Goal: Task Accomplishment & Management: Use online tool/utility

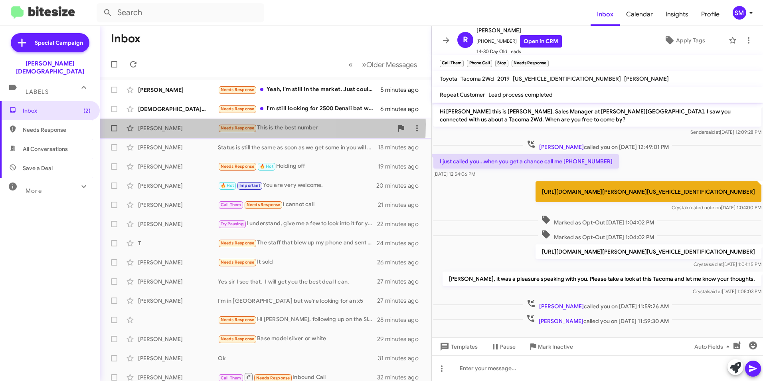
click at [178, 124] on div "[PERSON_NAME]" at bounding box center [178, 128] width 80 height 8
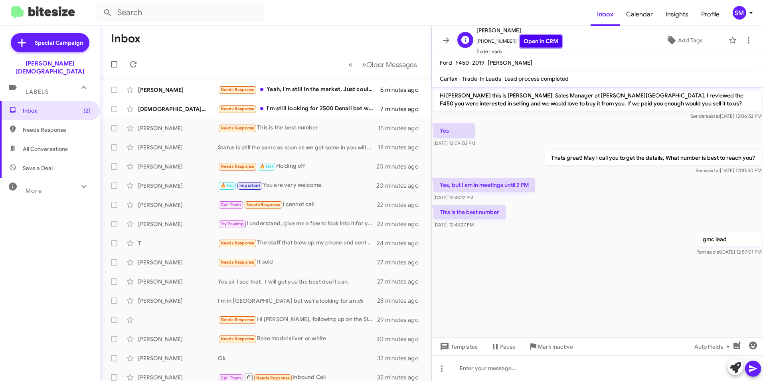
click at [536, 41] on link "Open in CRM" at bounding box center [541, 41] width 42 height 12
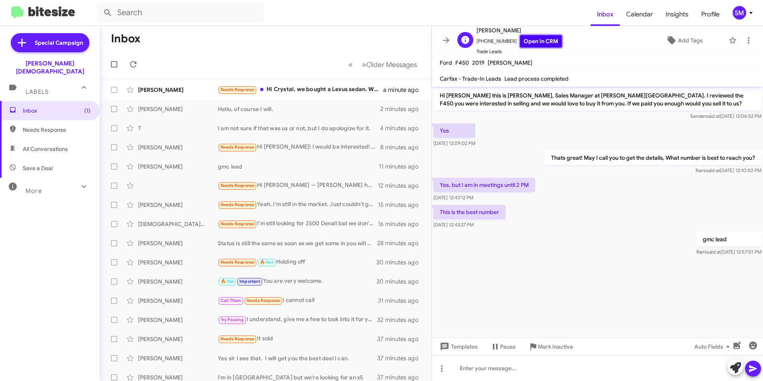
click at [534, 38] on link "Open in CRM" at bounding box center [541, 41] width 42 height 12
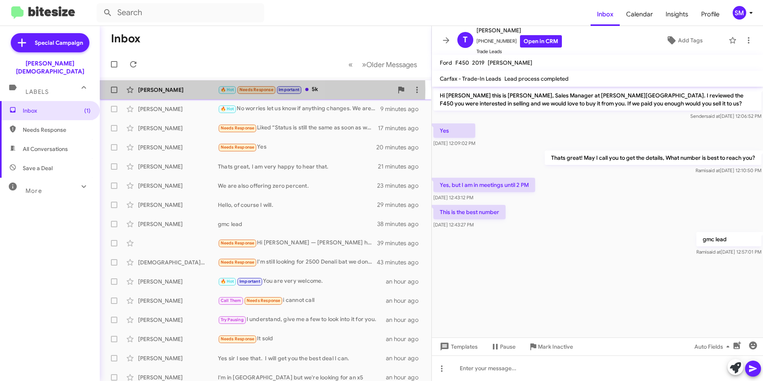
click at [172, 90] on div "[PERSON_NAME]" at bounding box center [178, 90] width 80 height 8
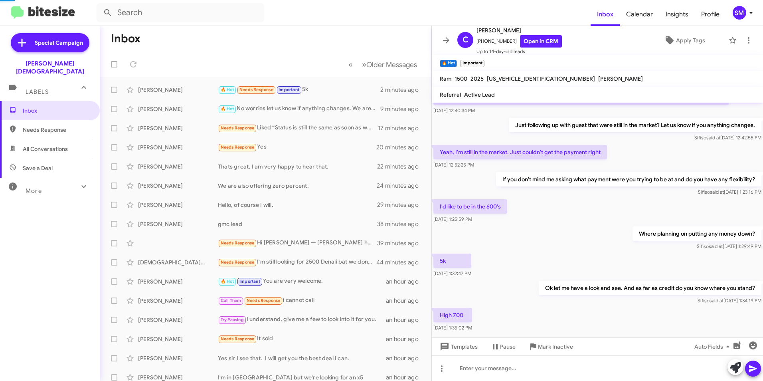
scroll to position [65, 0]
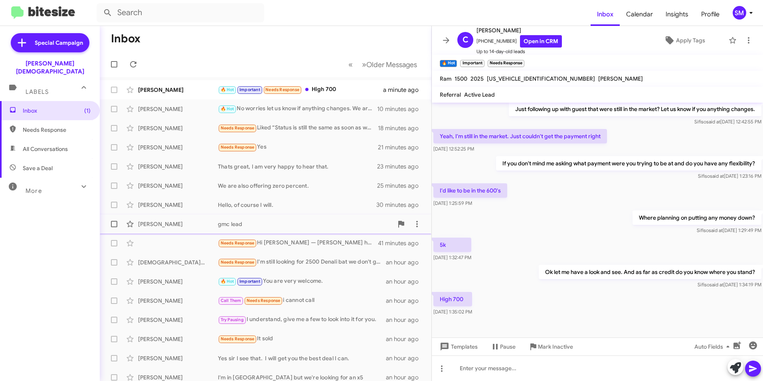
click at [234, 223] on div "gmc lead" at bounding box center [305, 224] width 175 height 8
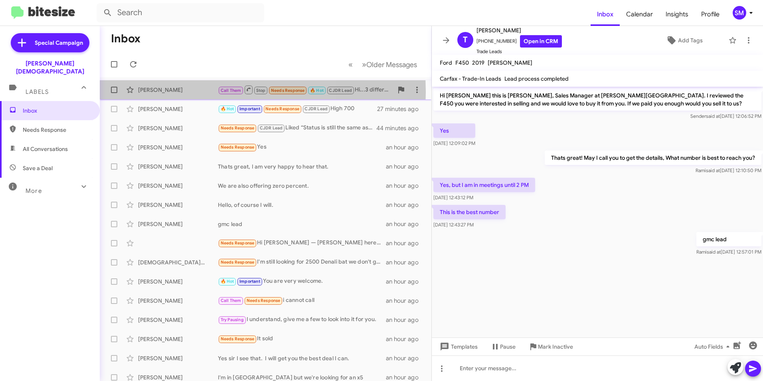
click at [178, 92] on div "[PERSON_NAME]" at bounding box center [178, 90] width 80 height 8
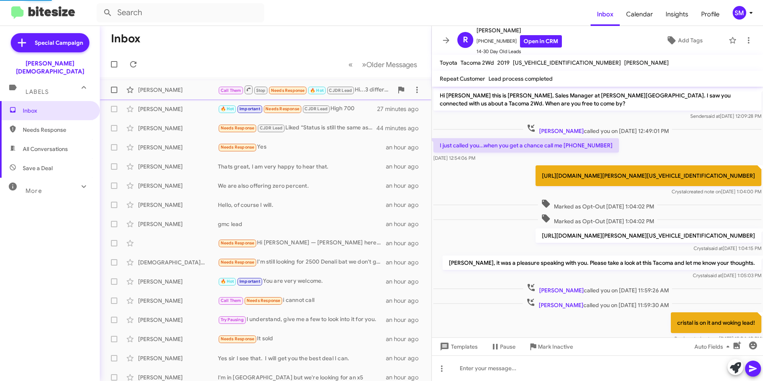
scroll to position [83, 0]
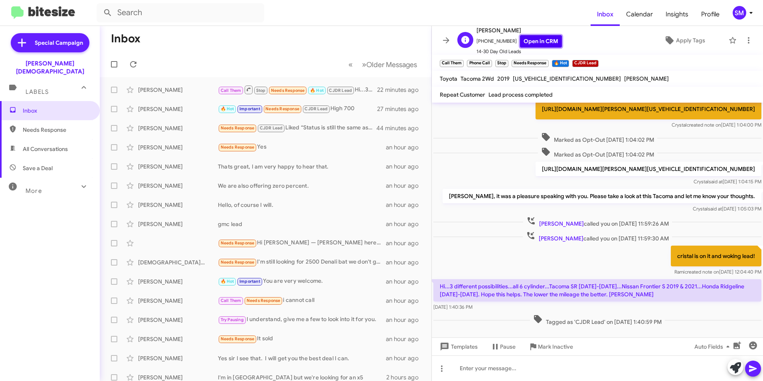
click at [538, 44] on link "Open in CRM" at bounding box center [541, 41] width 42 height 12
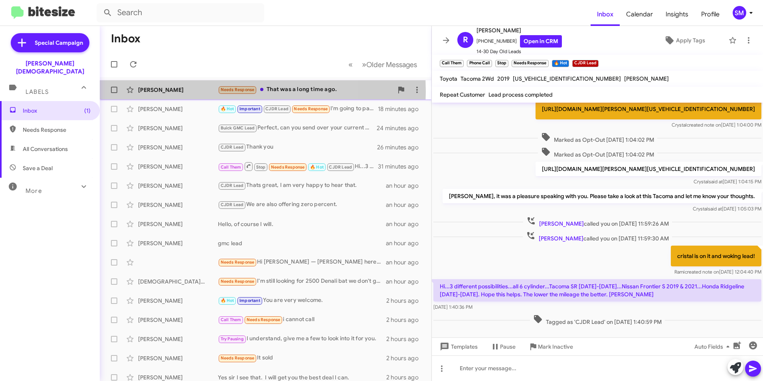
click at [189, 91] on div "[PERSON_NAME]" at bounding box center [178, 90] width 80 height 8
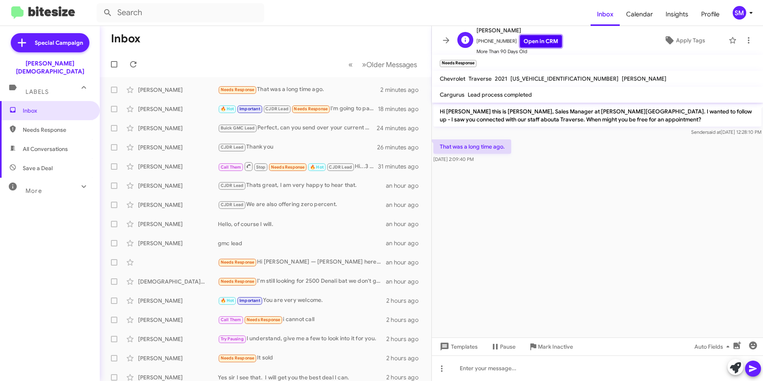
click at [543, 37] on link "Open in CRM" at bounding box center [541, 41] width 42 height 12
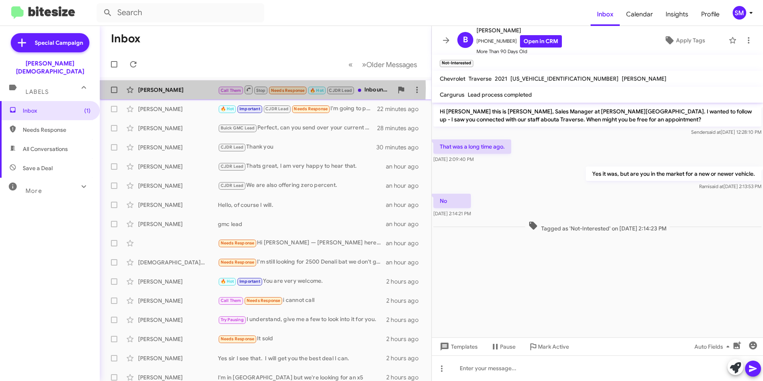
click at [166, 88] on div "[PERSON_NAME]" at bounding box center [178, 90] width 80 height 8
